Goal: Use online tool/utility

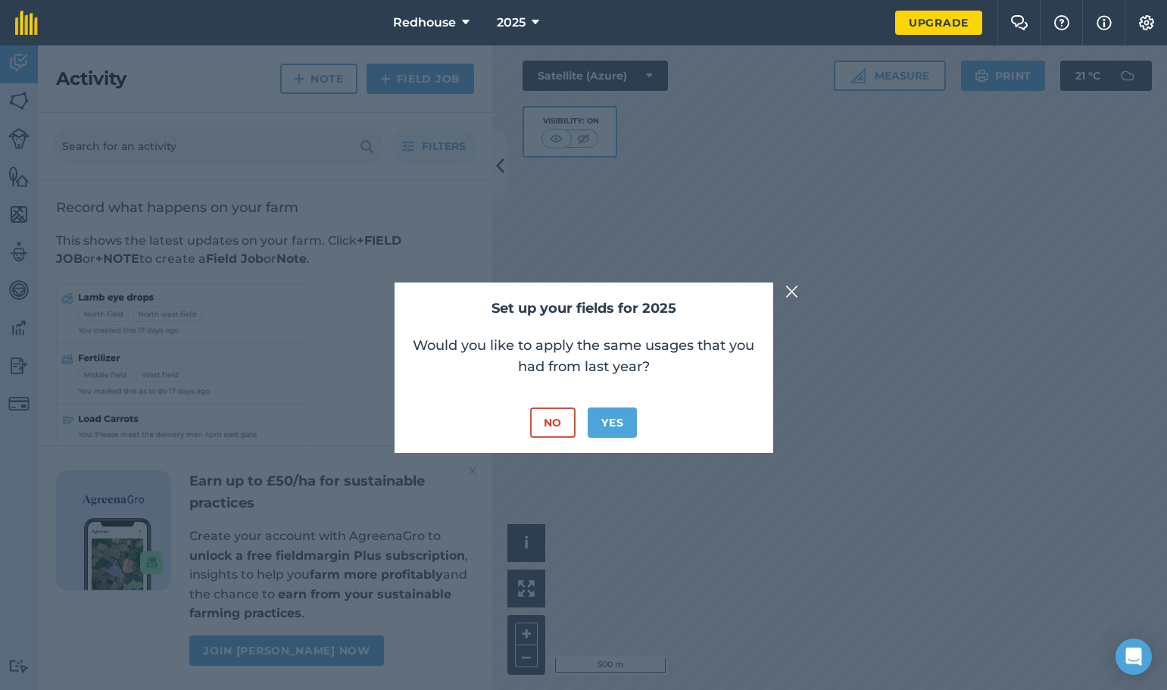
click at [791, 292] on img at bounding box center [793, 292] width 14 height 18
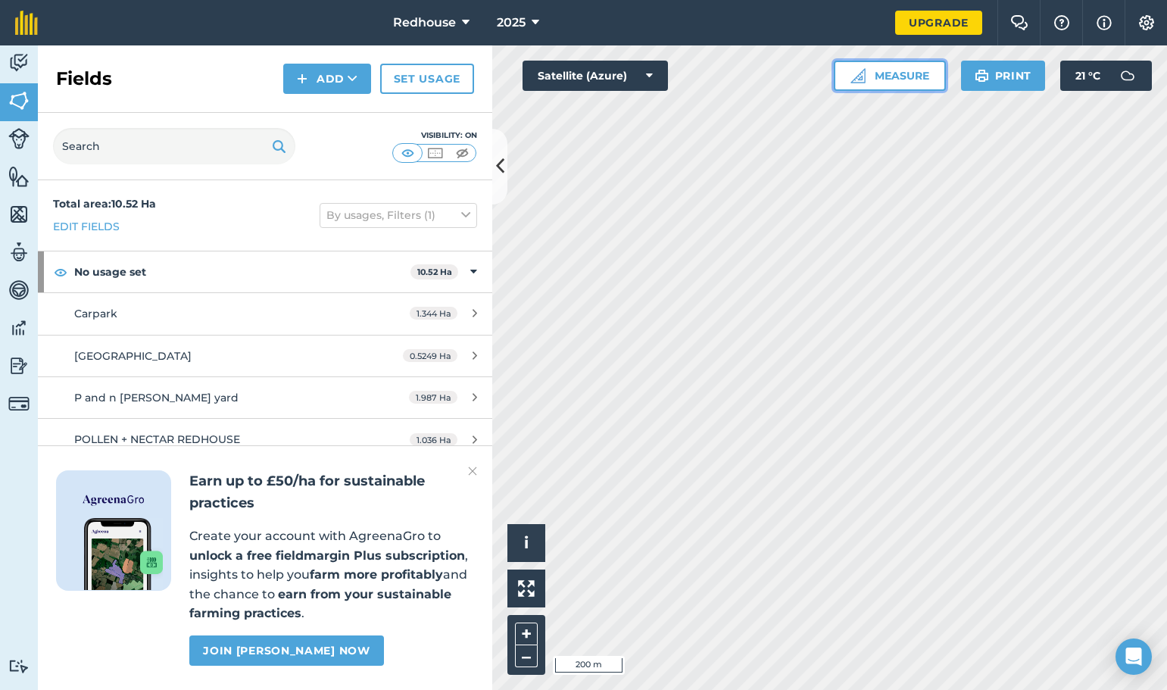
click at [867, 74] on button "Measure" at bounding box center [890, 76] width 112 height 30
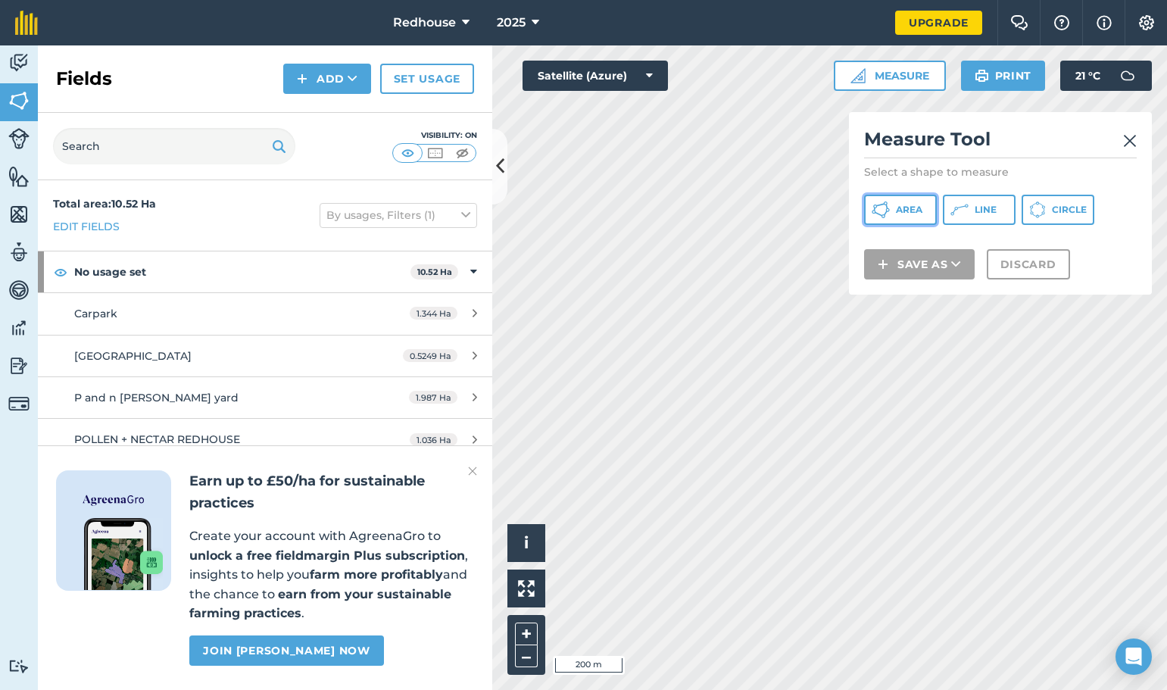
click at [889, 202] on icon at bounding box center [881, 210] width 18 height 18
click at [889, 209] on icon at bounding box center [888, 210] width 4 height 4
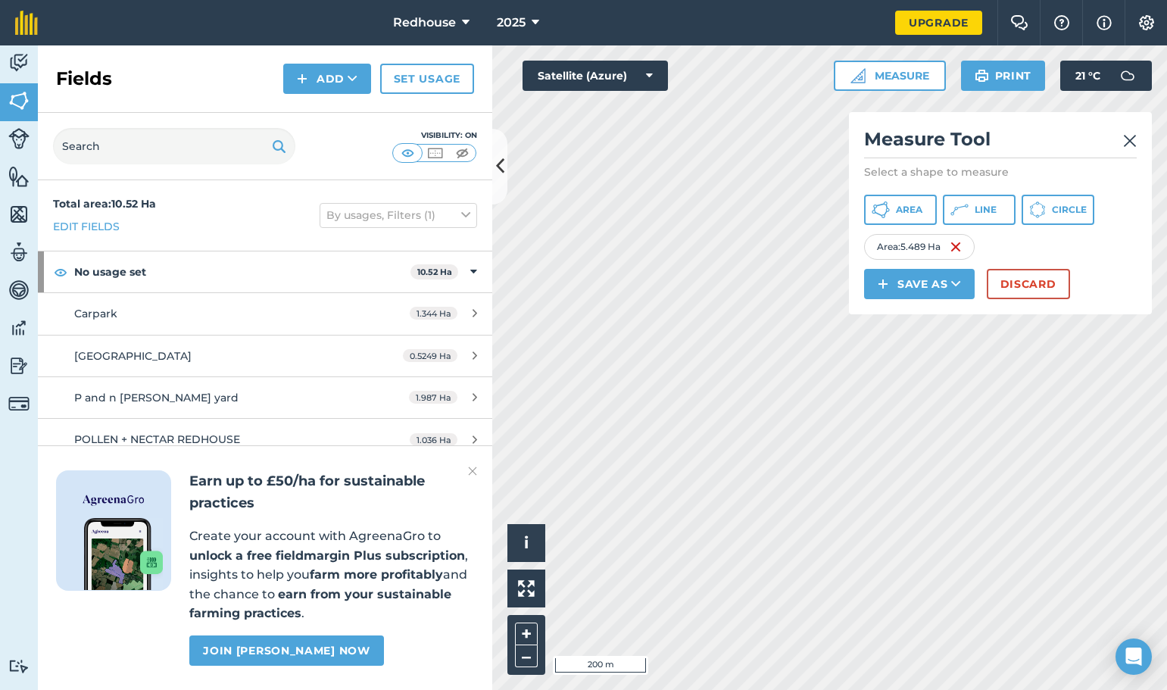
click at [1120, 150] on h2 "Measure Tool" at bounding box center [1000, 142] width 273 height 31
click at [1122, 147] on h2 "Measure Tool" at bounding box center [1000, 142] width 273 height 31
click at [1130, 142] on img at bounding box center [1130, 141] width 14 height 18
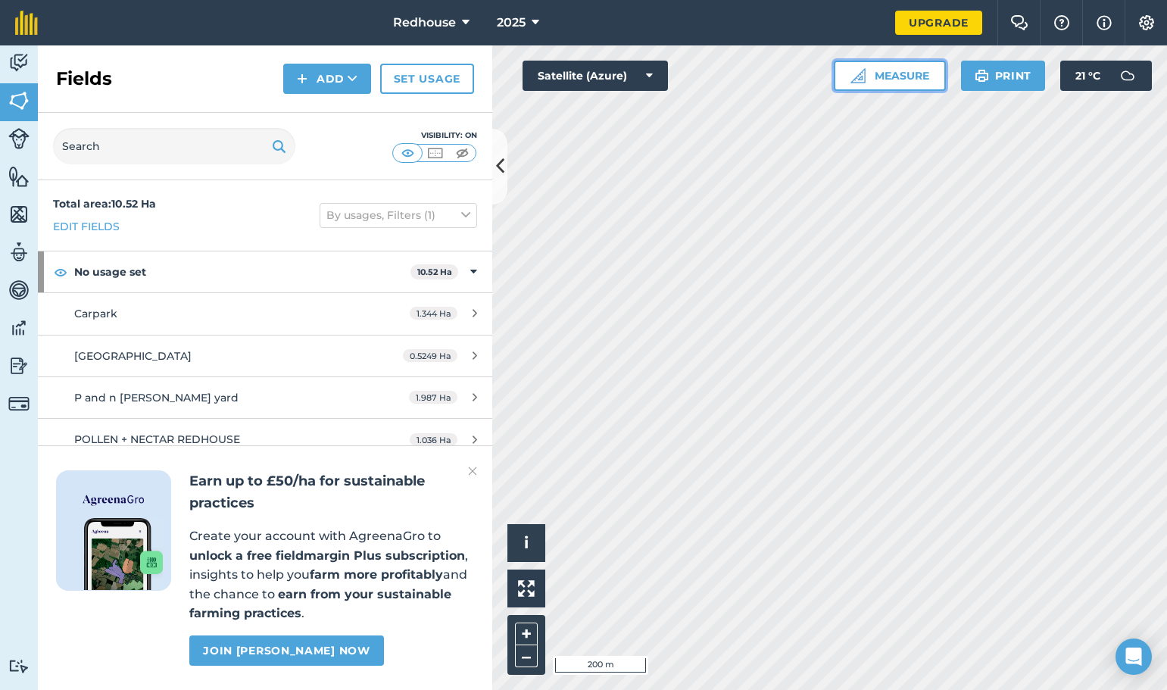
click at [888, 70] on button "Measure" at bounding box center [890, 76] width 112 height 30
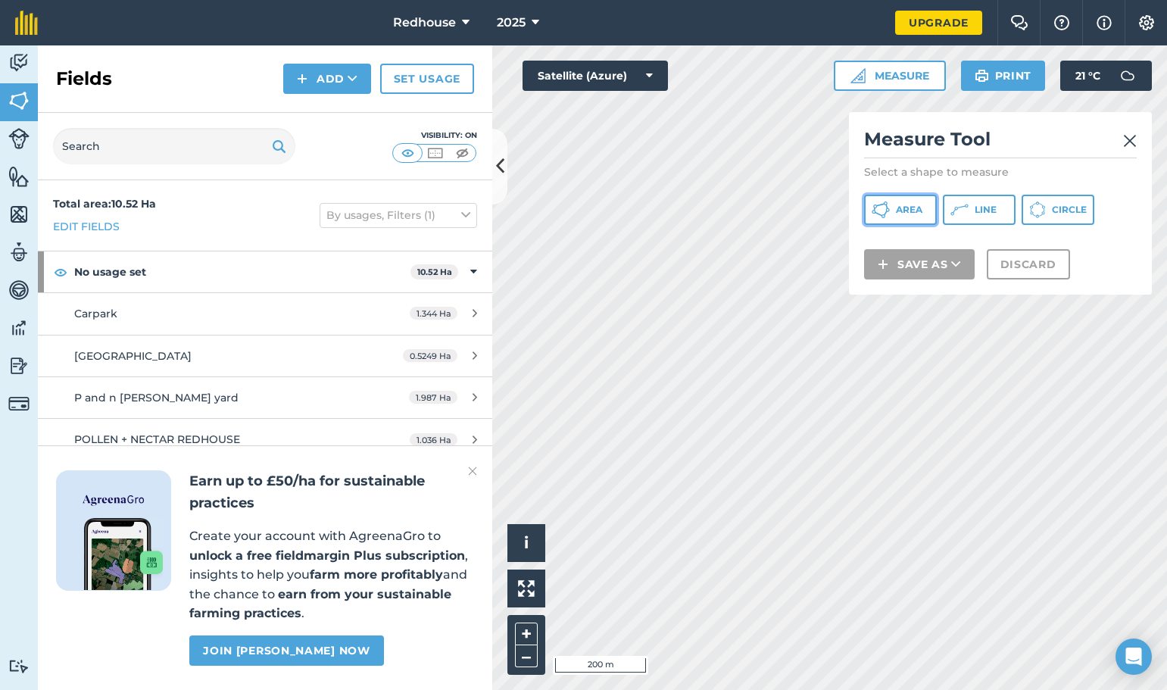
click at [878, 221] on button "Area" at bounding box center [900, 210] width 73 height 30
